Goal: Transaction & Acquisition: Purchase product/service

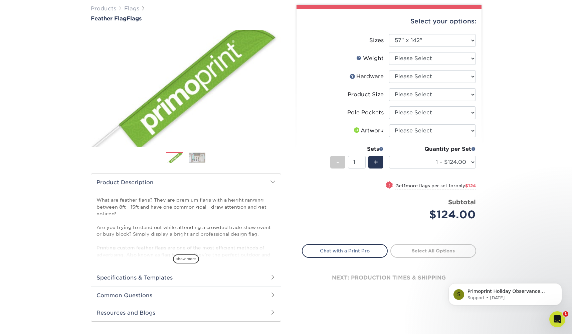
scroll to position [17, 0]
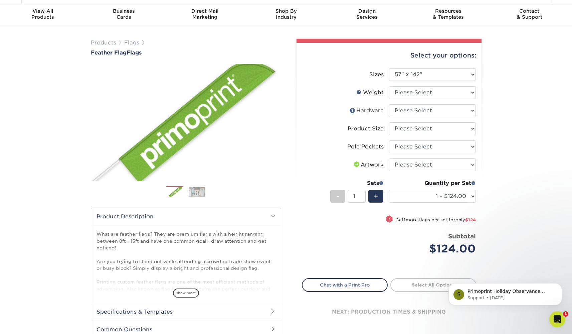
click at [430, 81] on li "Sizes Please Select 24" x 36" 24" x 81" 32" x 70" 32" x 99" 32" x 123" 36" x 12…" at bounding box center [389, 77] width 174 height 18
select select "37.00x161.00"
select select "-1"
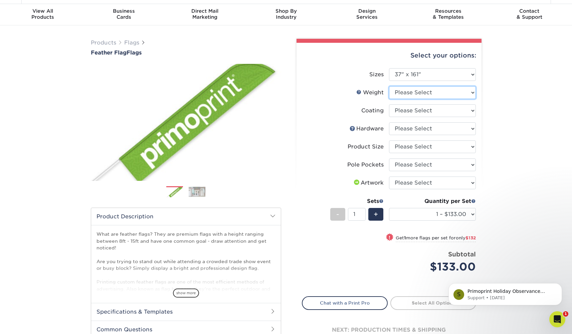
select select "3OZPOLY"
click at [426, 110] on form "Sizes Please Select 24" x 36" 24" x 81" 32" x 70" 32" x 99" 32" x 123" 36" x 12…" at bounding box center [389, 178] width 174 height 220
select select "3e7618de-abca-4bda-9f97-8b9129e913d8"
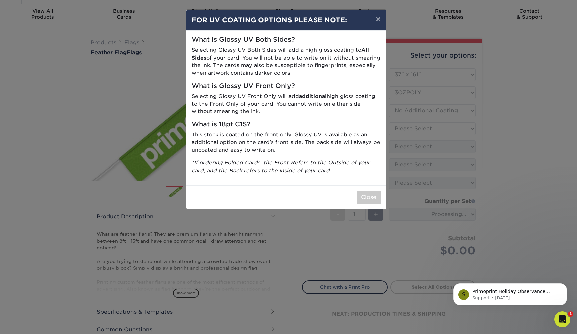
click at [374, 191] on button "Close" at bounding box center [369, 197] width 24 height 13
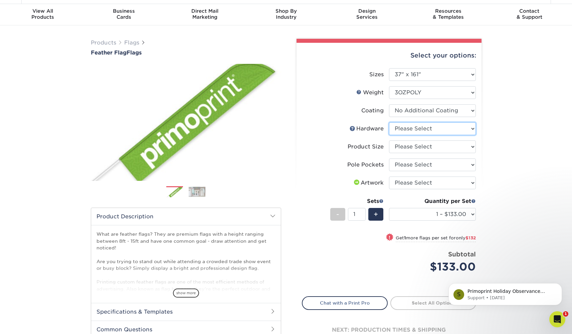
select select "62a0d4fe-dc64-41c7-bbc9-4b6acc86bfb4"
select select "99bb4623-8c84-43a6-8397-8d47887ffe4a"
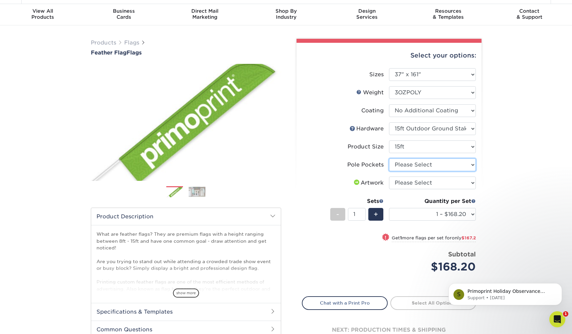
select select "17637b51-123c-45a9-814d-5e120dd7374e"
select select "upload"
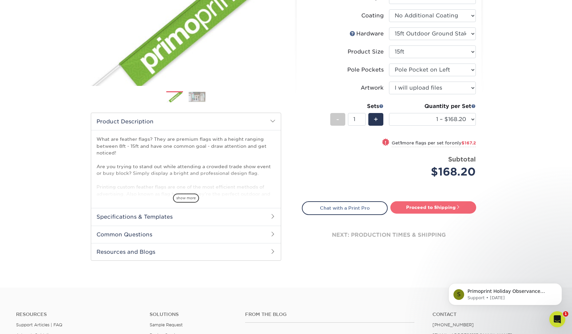
click at [437, 207] on link "Proceed to Shipping" at bounding box center [434, 207] width 86 height 12
type input "Set 1"
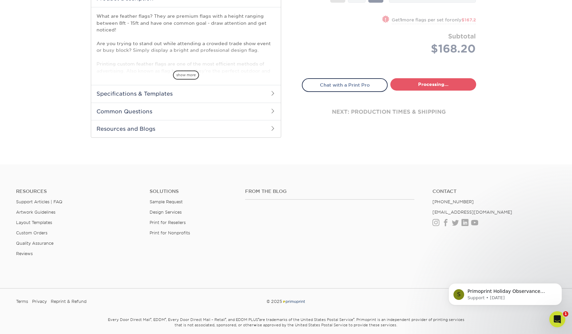
select select "2b8d077a-f1c6-4520-b409-ffbb73e18c93"
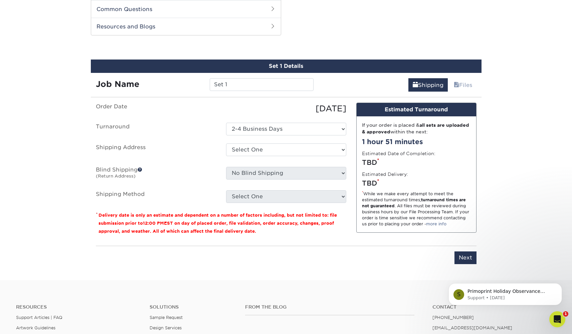
scroll to position [340, 0]
